Goal: Task Accomplishment & Management: Manage account settings

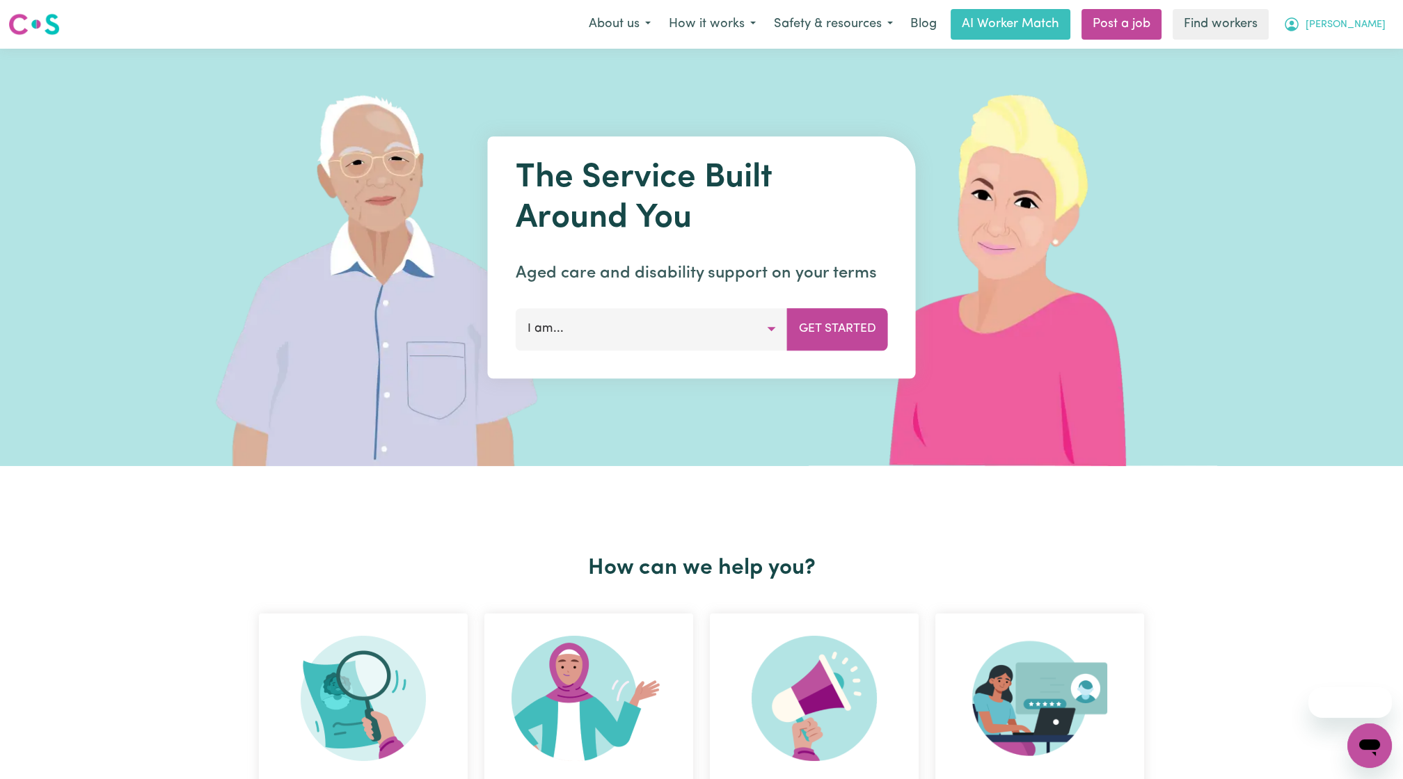
click at [1366, 35] on button "[PERSON_NAME]" at bounding box center [1334, 24] width 120 height 29
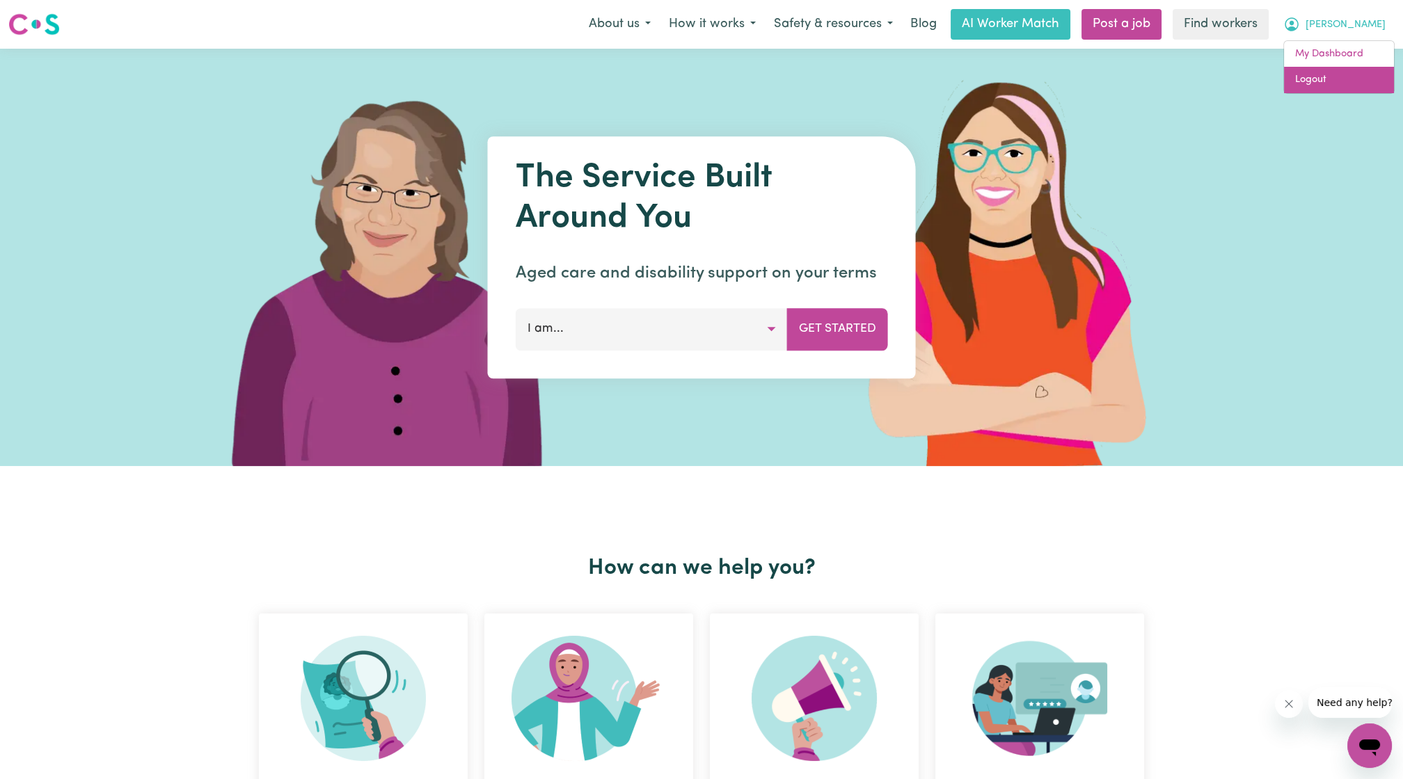
click at [1340, 72] on link "Logout" at bounding box center [1339, 80] width 110 height 26
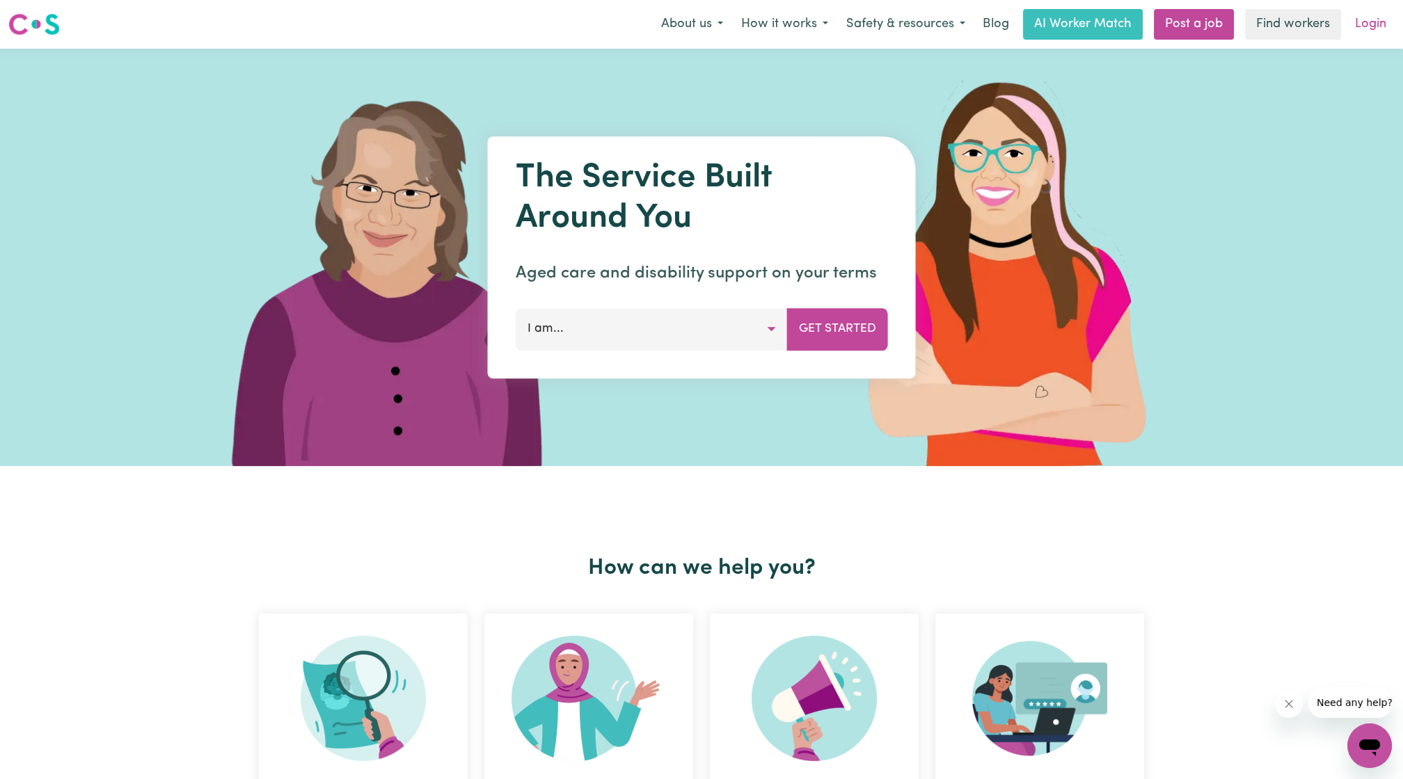
click at [1360, 37] on link "Login" at bounding box center [1371, 24] width 48 height 31
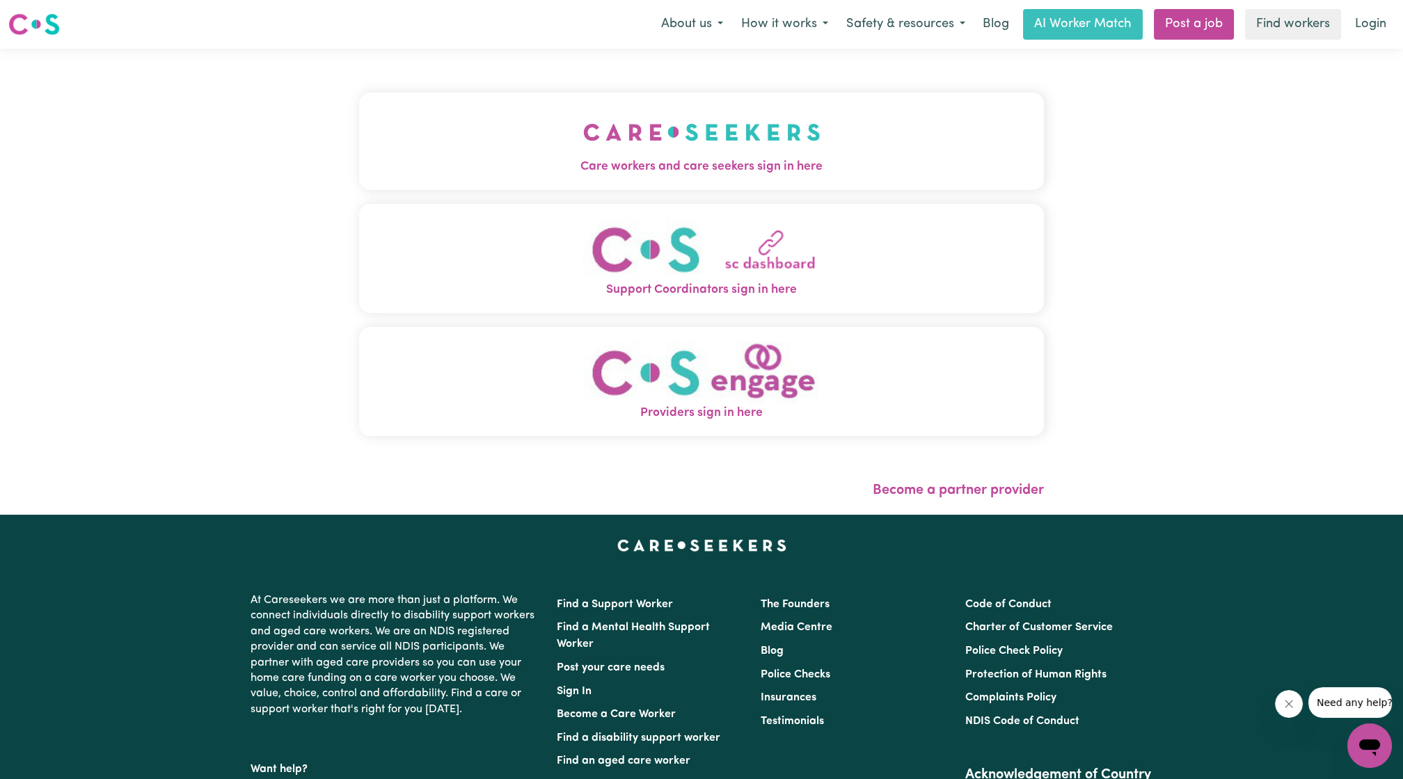
click at [629, 171] on span "Care workers and care seekers sign in here" at bounding box center [701, 167] width 685 height 18
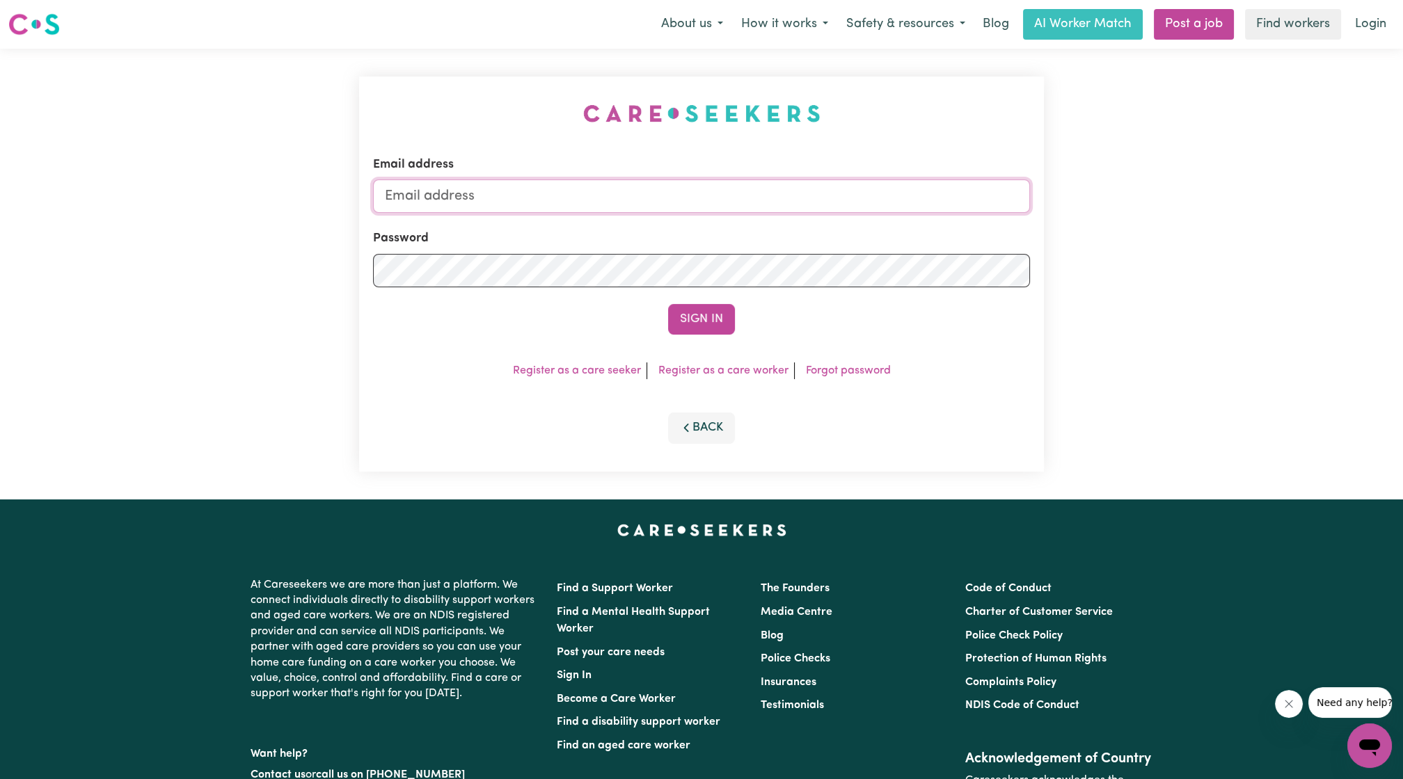
click at [605, 183] on input "Email address" at bounding box center [701, 196] width 657 height 33
click at [799, 253] on form "Email address [EMAIL_ADDRESS][PERSON_NAME][DOMAIN_NAME] Password Sign In" at bounding box center [701, 245] width 657 height 179
type input "[EMAIL_ADDRESS][DOMAIN_NAME]"
click at [704, 320] on button "Sign In" at bounding box center [701, 319] width 67 height 31
